Goal: Complete application form: Complete application form

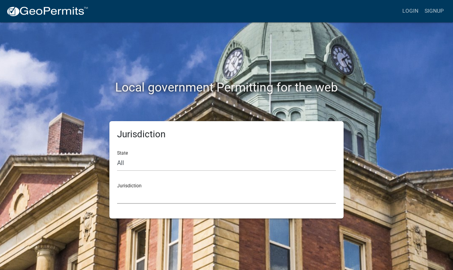
click at [189, 194] on select "[GEOGRAPHIC_DATA], [US_STATE] [GEOGRAPHIC_DATA], [US_STATE][PERSON_NAME][GEOGRA…" at bounding box center [226, 196] width 219 height 16
click at [313, 110] on div "Local government Permitting for the web" at bounding box center [226, 71] width 369 height 98
click at [142, 191] on select "[GEOGRAPHIC_DATA], [US_STATE] [GEOGRAPHIC_DATA], [US_STATE][PERSON_NAME][GEOGRA…" at bounding box center [226, 196] width 219 height 16
click at [201, 192] on select "[GEOGRAPHIC_DATA], [US_STATE] [GEOGRAPHIC_DATA], [US_STATE][PERSON_NAME][GEOGRA…" at bounding box center [226, 196] width 219 height 16
click at [229, 198] on select "[GEOGRAPHIC_DATA], [US_STATE] [GEOGRAPHIC_DATA], [US_STATE][PERSON_NAME][GEOGRA…" at bounding box center [226, 196] width 219 height 16
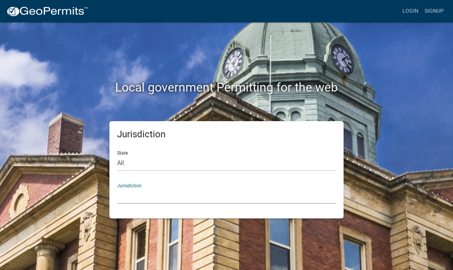
click at [233, 188] on select "[GEOGRAPHIC_DATA], [US_STATE] [GEOGRAPHIC_DATA], [US_STATE][PERSON_NAME][GEOGRA…" at bounding box center [226, 196] width 219 height 16
click at [234, 191] on select "[GEOGRAPHIC_DATA], [US_STATE] [GEOGRAPHIC_DATA], [US_STATE][PERSON_NAME][GEOGRA…" at bounding box center [226, 196] width 219 height 16
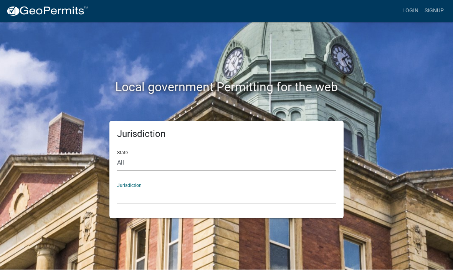
click at [242, 167] on select "All [US_STATE] [US_STATE] [US_STATE] [US_STATE] [US_STATE] [US_STATE] [US_STATE…" at bounding box center [226, 163] width 219 height 16
select select "[US_STATE]"
click at [241, 195] on select "[GEOGRAPHIC_DATA], [US_STATE] [GEOGRAPHIC_DATA], [US_STATE] [GEOGRAPHIC_DATA], …" at bounding box center [226, 196] width 219 height 16
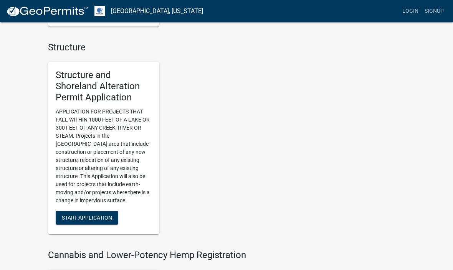
scroll to position [555, 0]
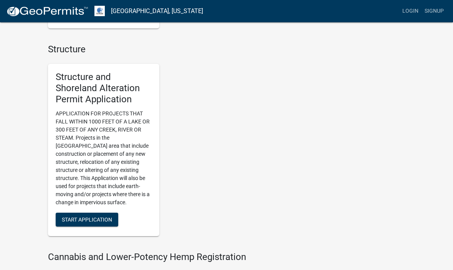
click at [93, 216] on span "Start Application" at bounding box center [87, 219] width 50 height 6
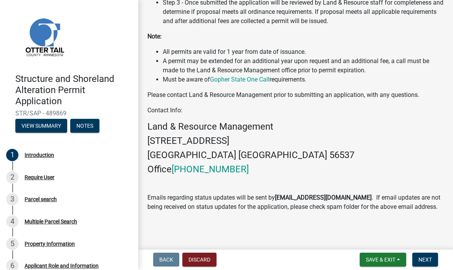
scroll to position [267, 0]
click at [429, 261] on span "Next" at bounding box center [425, 260] width 13 height 6
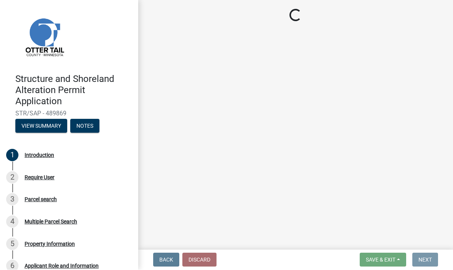
scroll to position [0, 0]
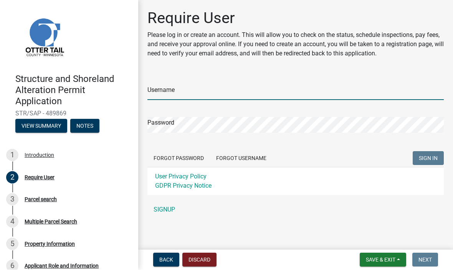
click at [209, 88] on input "Username" at bounding box center [296, 93] width 297 height 16
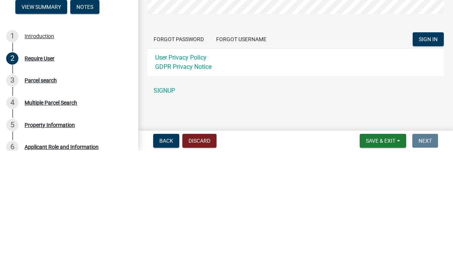
click at [428, 155] on span "SIGN IN" at bounding box center [428, 158] width 19 height 6
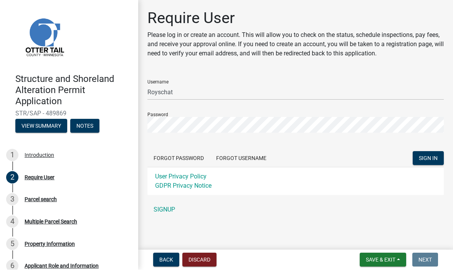
click at [177, 239] on main "Require User Please log in or create an account. This will allow you to check o…" at bounding box center [295, 123] width 315 height 247
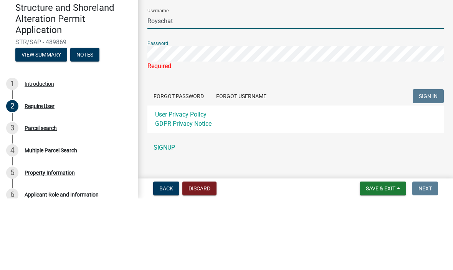
click at [202, 85] on input "Royschat" at bounding box center [296, 93] width 297 height 16
type input "R"
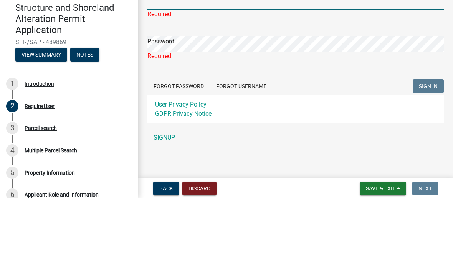
scroll to position [19, 0]
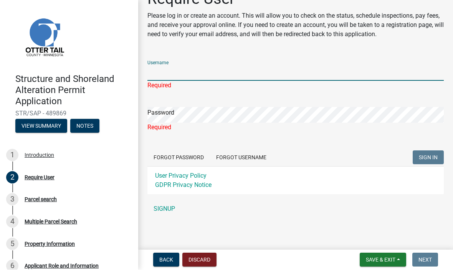
click at [167, 212] on link "SIGNUP" at bounding box center [296, 208] width 297 height 15
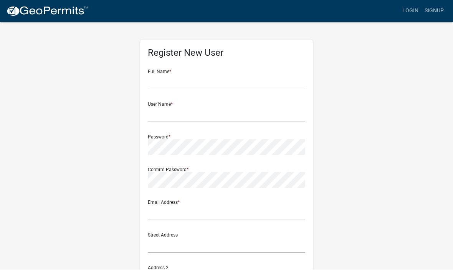
scroll to position [0, 0]
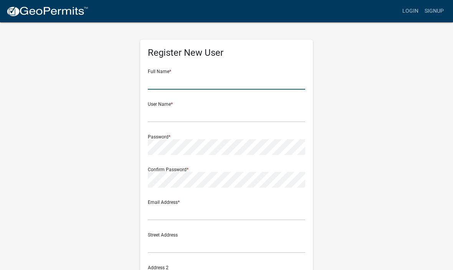
click at [221, 83] on input "text" at bounding box center [227, 82] width 158 height 16
type input "[PERSON_NAME]"
click at [207, 104] on div "User Name *" at bounding box center [227, 109] width 158 height 27
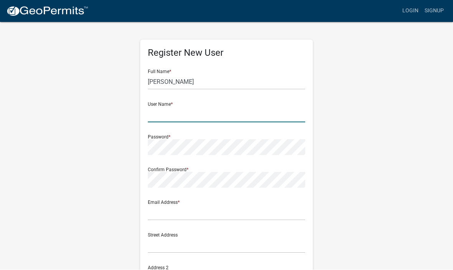
click at [202, 107] on input "text" at bounding box center [227, 115] width 158 height 16
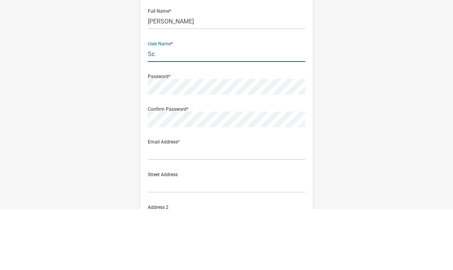
type input "S"
click at [188, 74] on input "[PERSON_NAME]" at bounding box center [227, 82] width 158 height 16
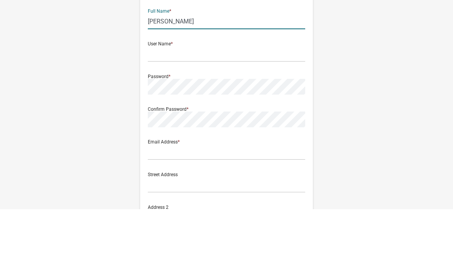
type input "[PERSON_NAME]"
click at [197, 107] on input "text" at bounding box center [227, 115] width 158 height 16
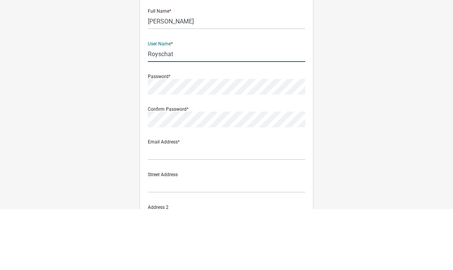
type input "Royschat"
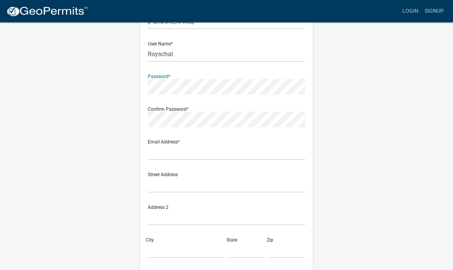
scroll to position [60, 0]
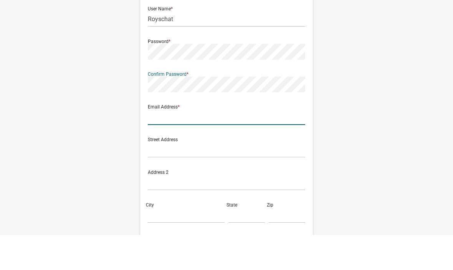
click at [242, 144] on input "text" at bounding box center [227, 152] width 158 height 16
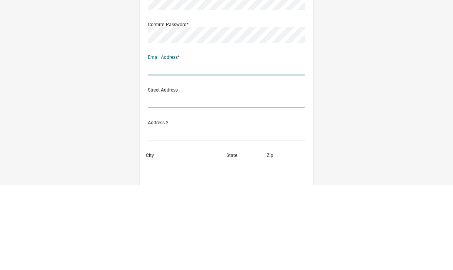
type input "R"
type input "[EMAIL_ADDRESS][DOMAIN_NAME]"
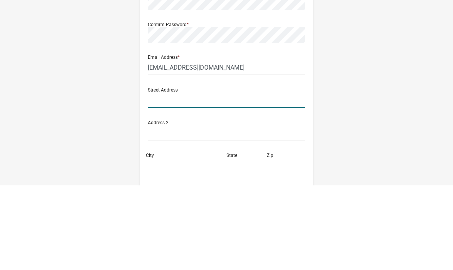
click at [213, 177] on input "text" at bounding box center [227, 185] width 158 height 16
type input "[STREET_ADDRESS]"
type input "[PERSON_NAME]"
type input "MN"
type input "56573"
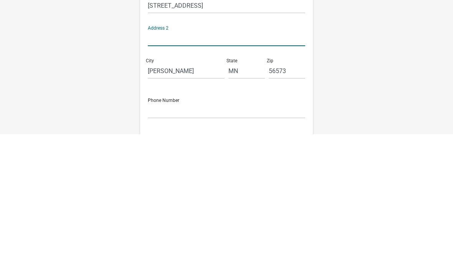
scroll to position [109, 0]
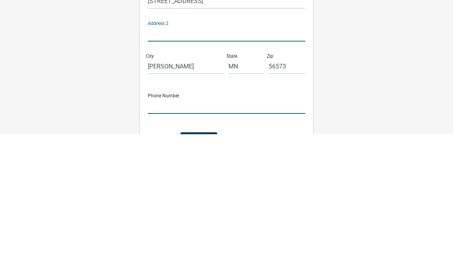
click at [222, 234] on input "text" at bounding box center [227, 242] width 158 height 16
click at [196, 234] on input "text" at bounding box center [227, 242] width 158 height 16
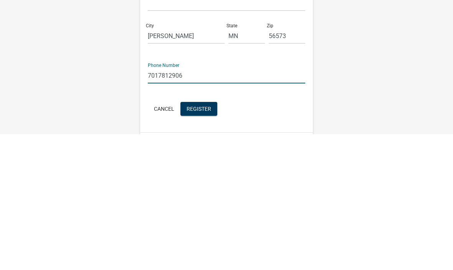
scroll to position [141, 0]
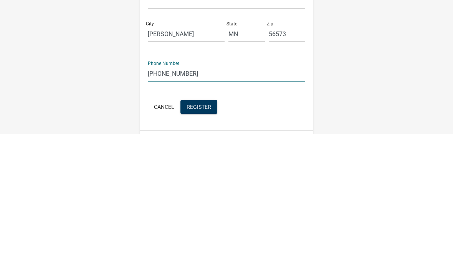
type input "[PHONE_NUMBER]"
click at [198, 239] on span "Register" at bounding box center [199, 242] width 25 height 6
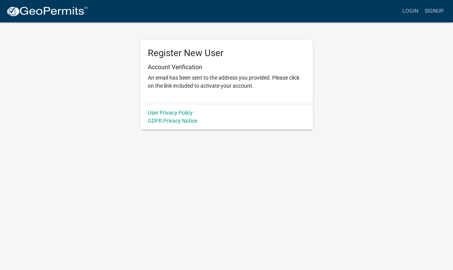
scroll to position [0, 0]
click at [283, 247] on body "Internet Explorer does NOT work with GeoPermits. Get a new browser for more sec…" at bounding box center [226, 135] width 453 height 270
